Goal: Information Seeking & Learning: Learn about a topic

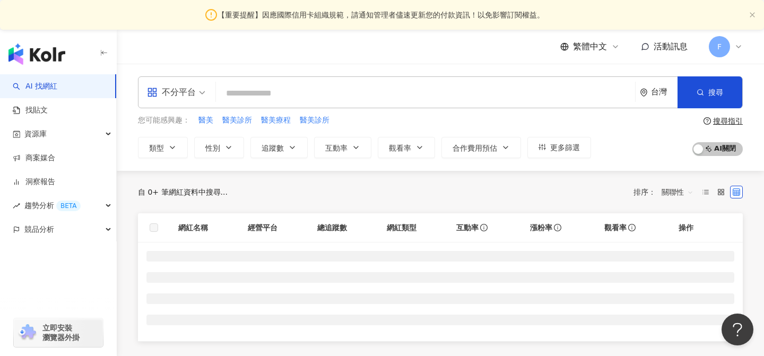
click at [376, 91] on input "search" at bounding box center [425, 93] width 411 height 20
type input "**********"
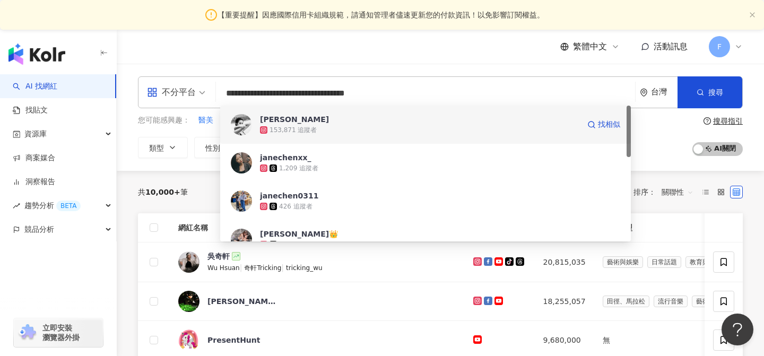
click at [351, 134] on div "153,871 追蹤者" at bounding box center [419, 130] width 319 height 11
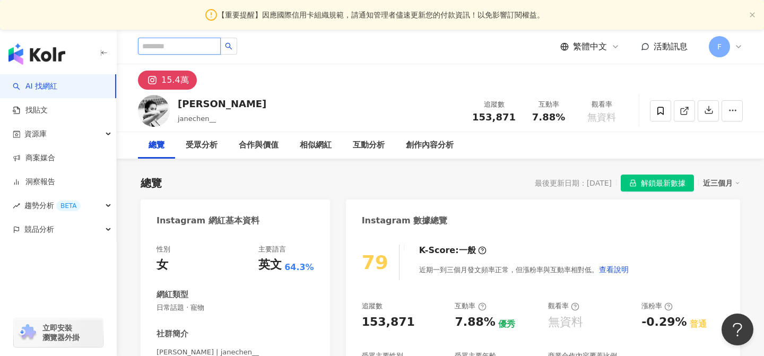
click at [202, 45] on input "search" at bounding box center [179, 46] width 83 height 17
paste input "**********"
type input "**********"
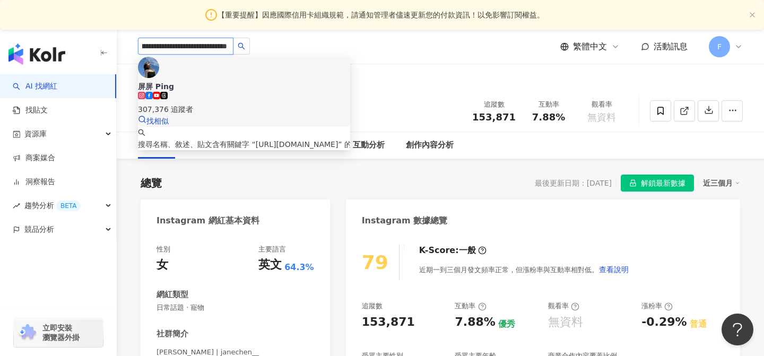
click at [199, 92] on div "307,376 追蹤者" at bounding box center [244, 103] width 212 height 23
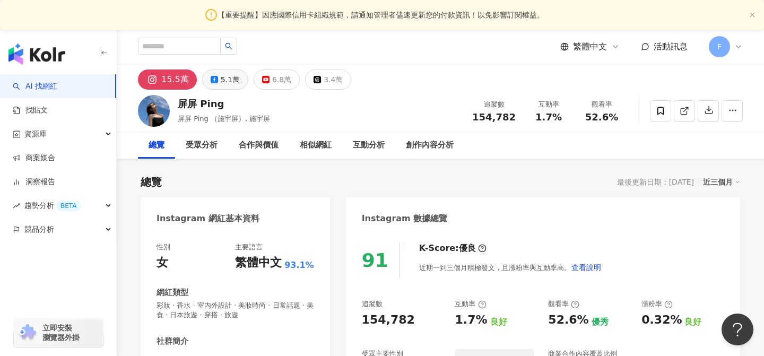
click at [221, 80] on div "5.1萬" at bounding box center [230, 79] width 19 height 15
click at [230, 80] on div "5.1萬" at bounding box center [230, 79] width 19 height 15
click at [221, 75] on div "5.1萬" at bounding box center [230, 79] width 19 height 15
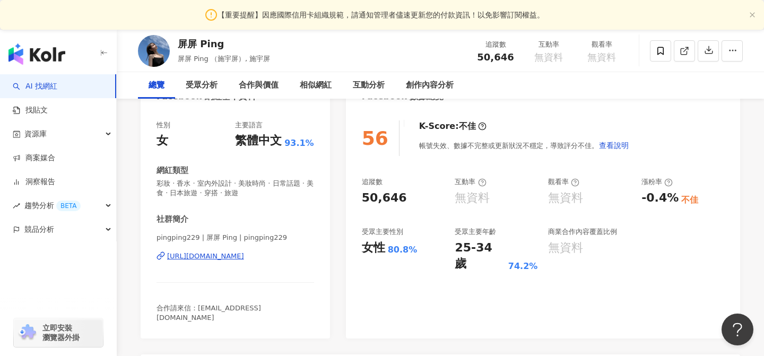
scroll to position [124, 0]
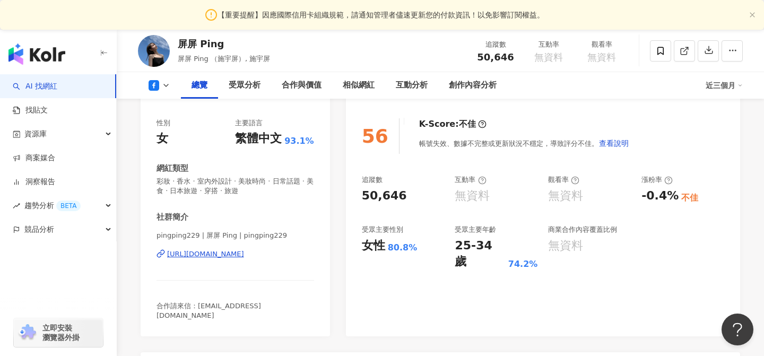
drag, startPoint x: 316, startPoint y: 255, endPoint x: 160, endPoint y: 246, distance: 155.7
click at [164, 249] on div "性別 女 主要語言 繁體中文 93.1% 網紅類型 彩妝 · 香水 · 室內外設計 · 美妝時尚 · 日常話題 · 美食 · 日本旅遊 · 穿搭 · 旅遊 社…" at bounding box center [235, 222] width 189 height 229
copy div "https://www.facebook.com/999135426794368"
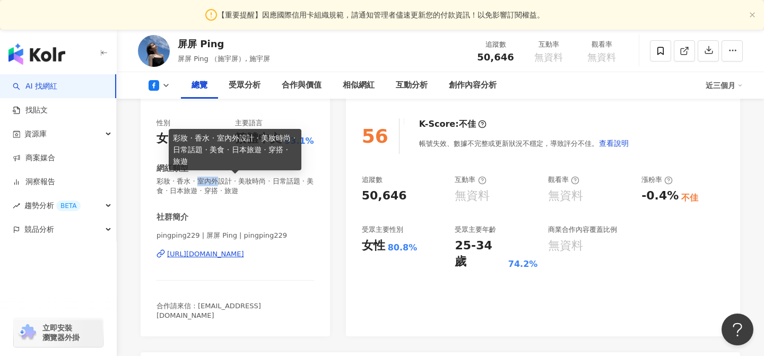
drag, startPoint x: 197, startPoint y: 183, endPoint x: 217, endPoint y: 183, distance: 19.6
click at [217, 183] on span "彩妝 · 香水 · 室內外設計 · 美妝時尚 · 日常話題 · 美食 · 日本旅遊 · 穿搭 · 旅遊" at bounding box center [236, 186] width 158 height 19
drag, startPoint x: 238, startPoint y: 179, endPoint x: 295, endPoint y: 182, distance: 56.9
click at [295, 182] on span "彩妝 · 香水 · 室內外設計 · 美妝時尚 · 日常話題 · 美食 · 日本旅遊 · 穿搭 · 旅遊" at bounding box center [236, 186] width 158 height 19
copy span "美妝時尚 · 日常話題"
